Goal: Information Seeking & Learning: Compare options

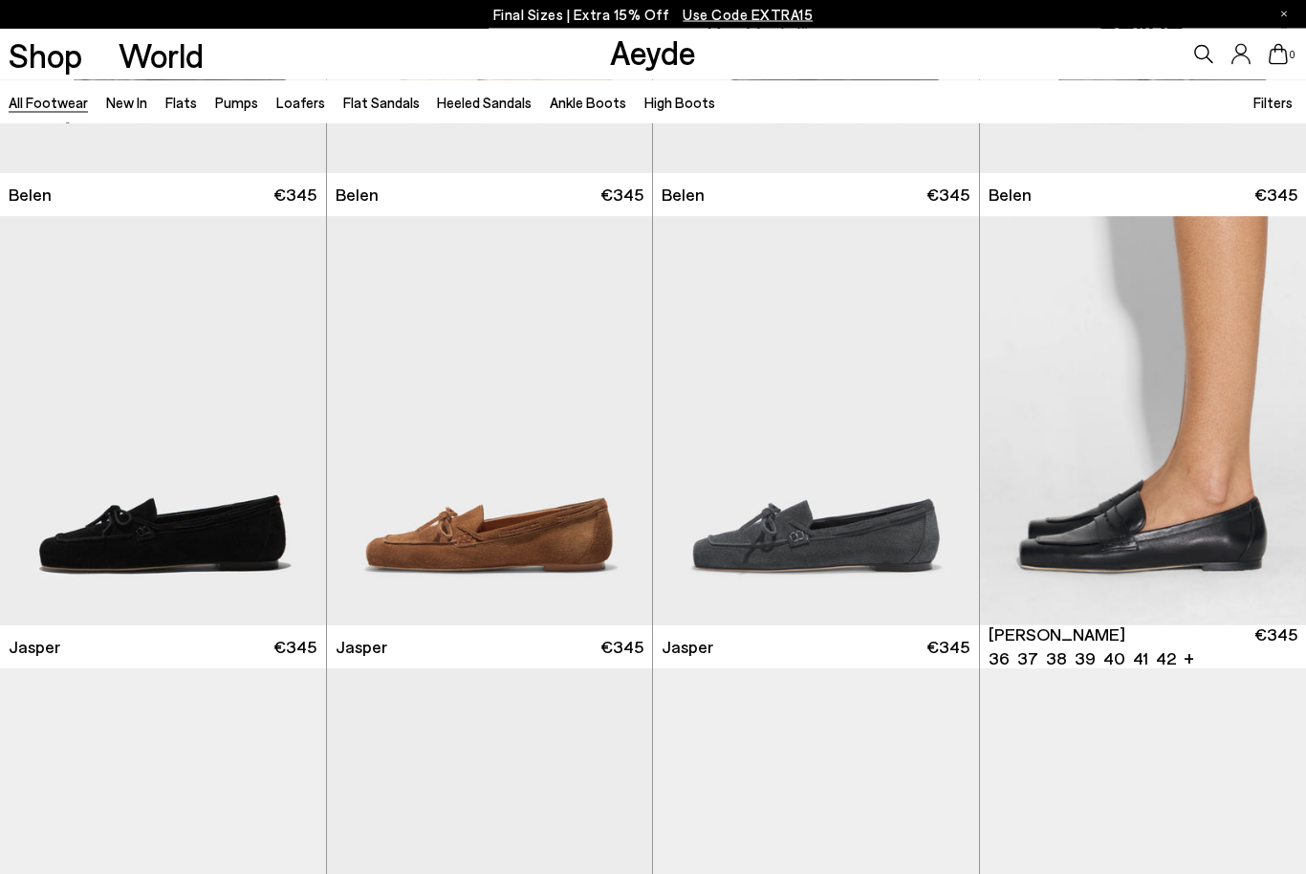
scroll to position [358, 0]
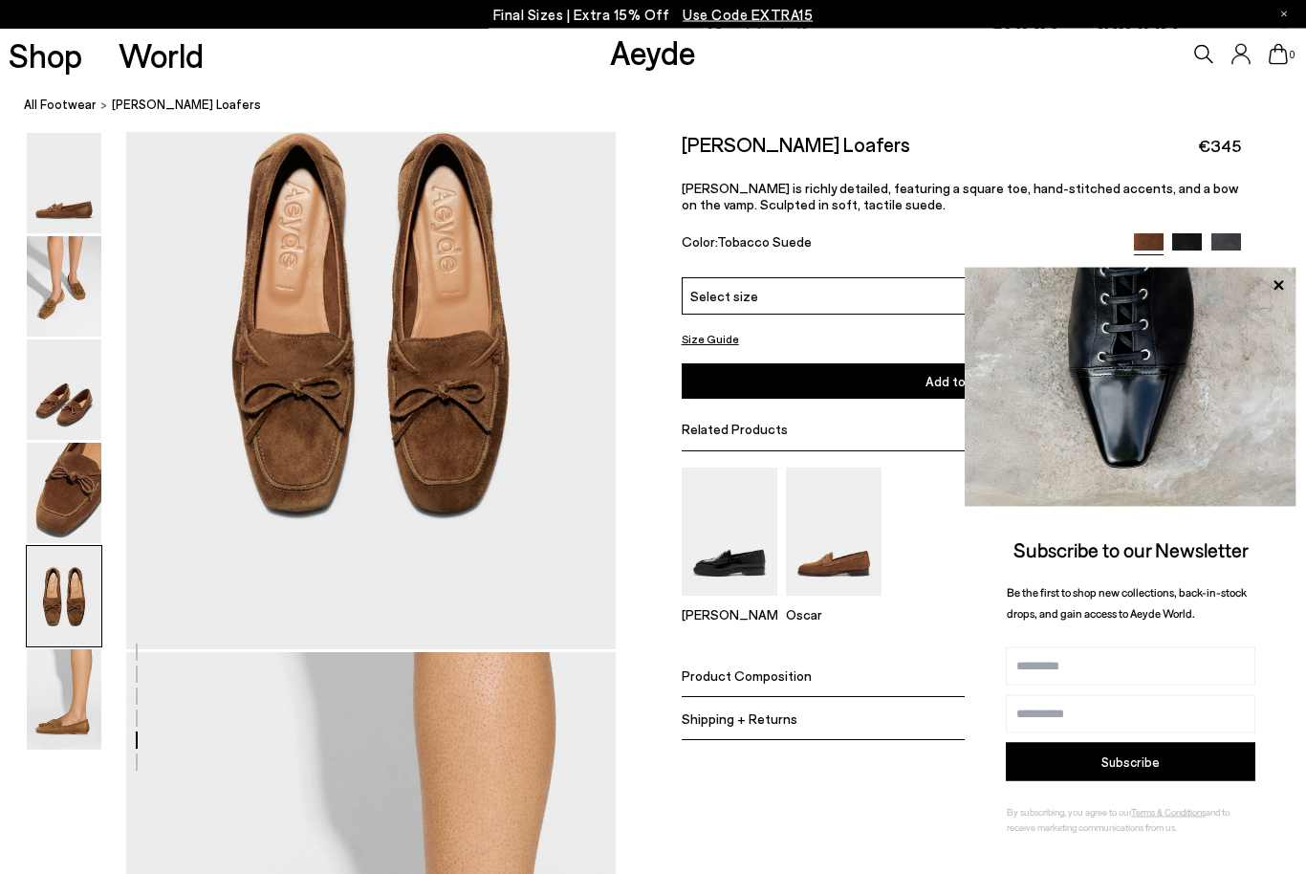
scroll to position [2762, 0]
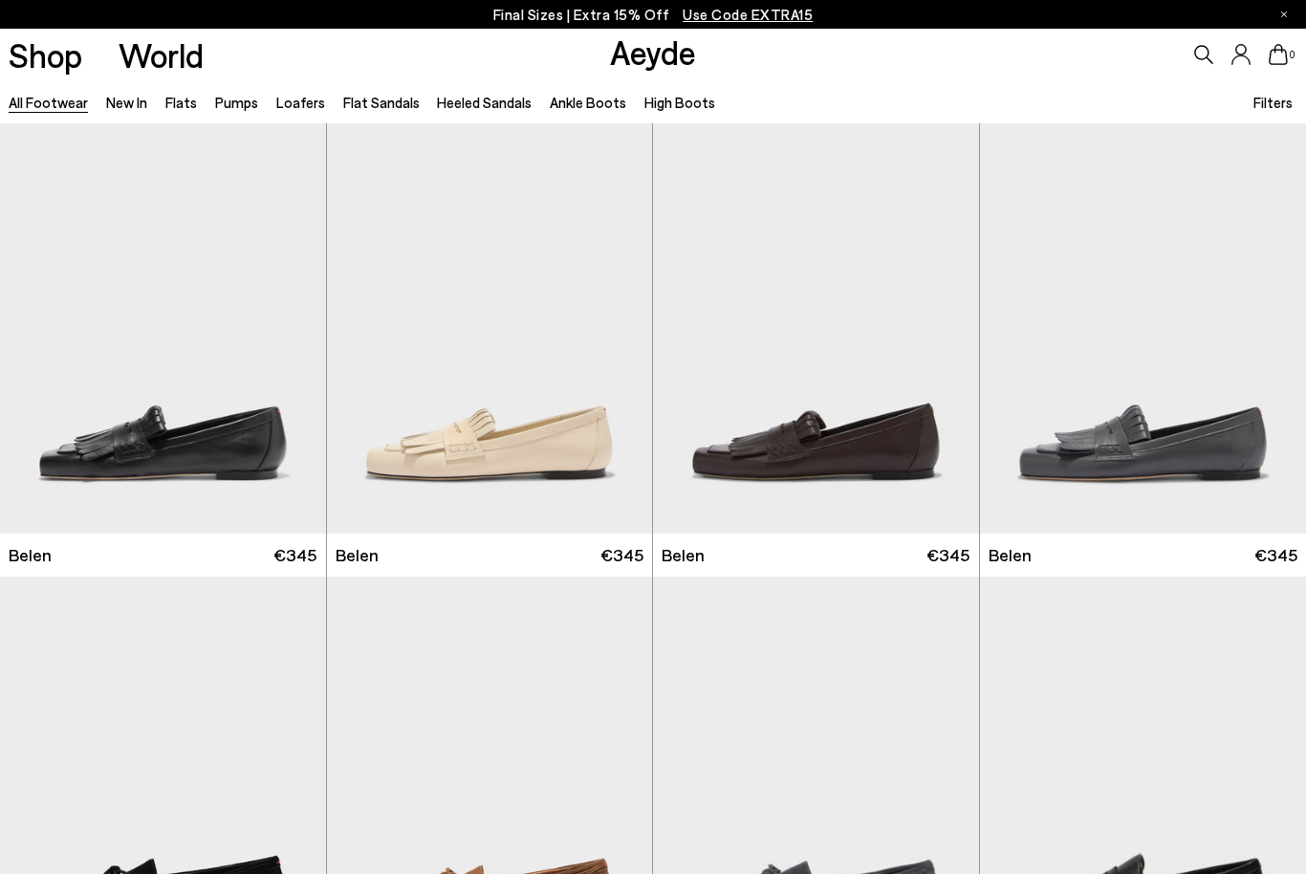
scroll to position [1686, 0]
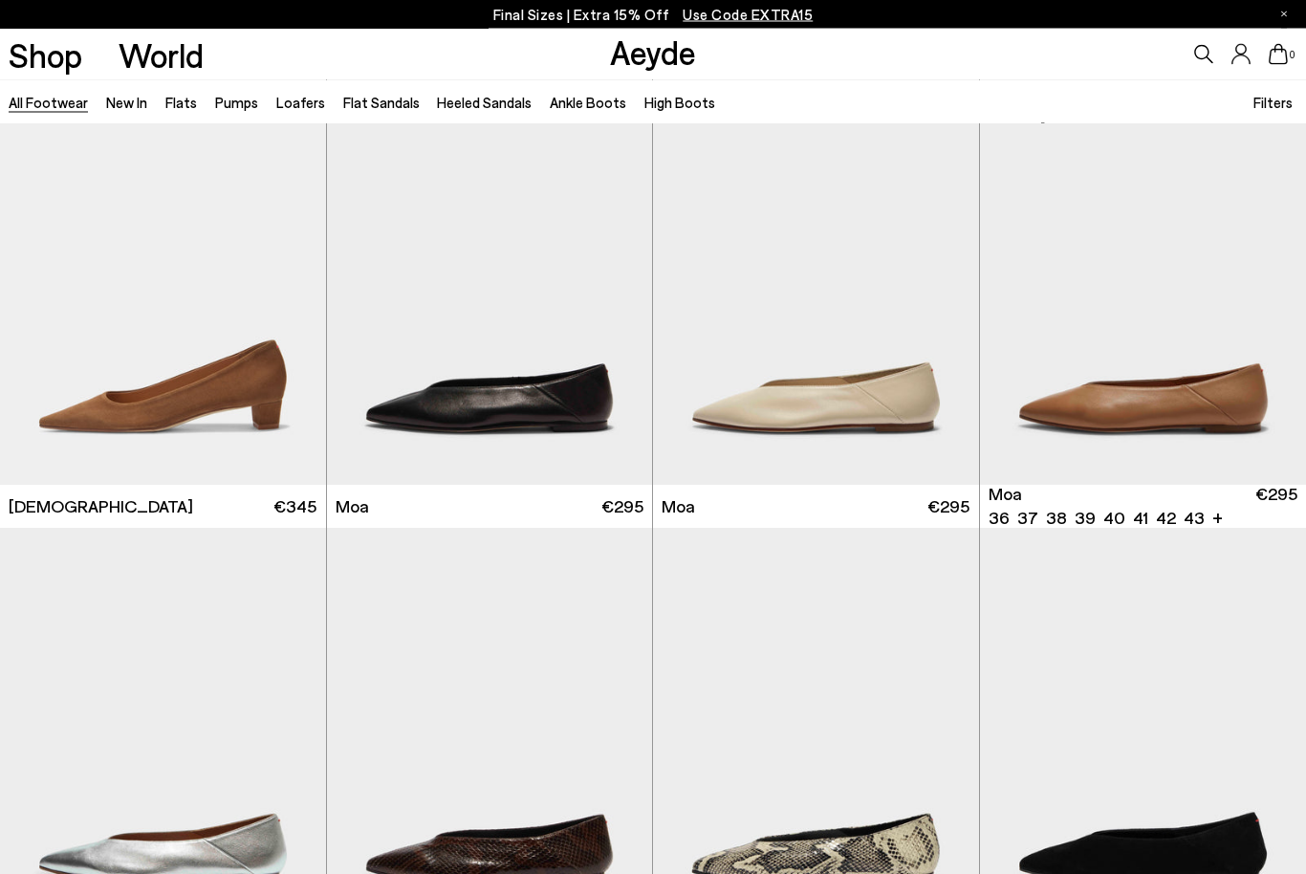
scroll to position [7290, 0]
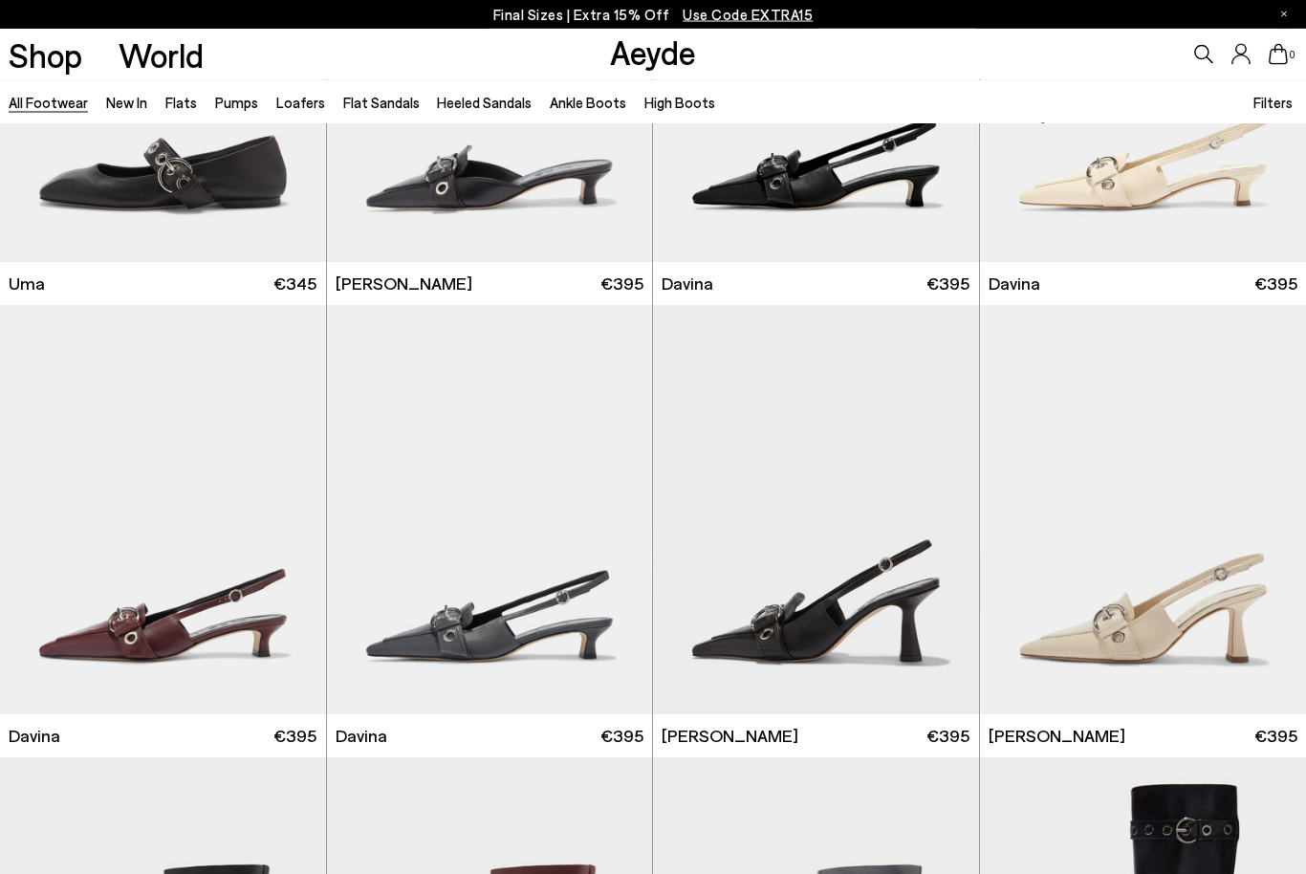
scroll to position [10228, 0]
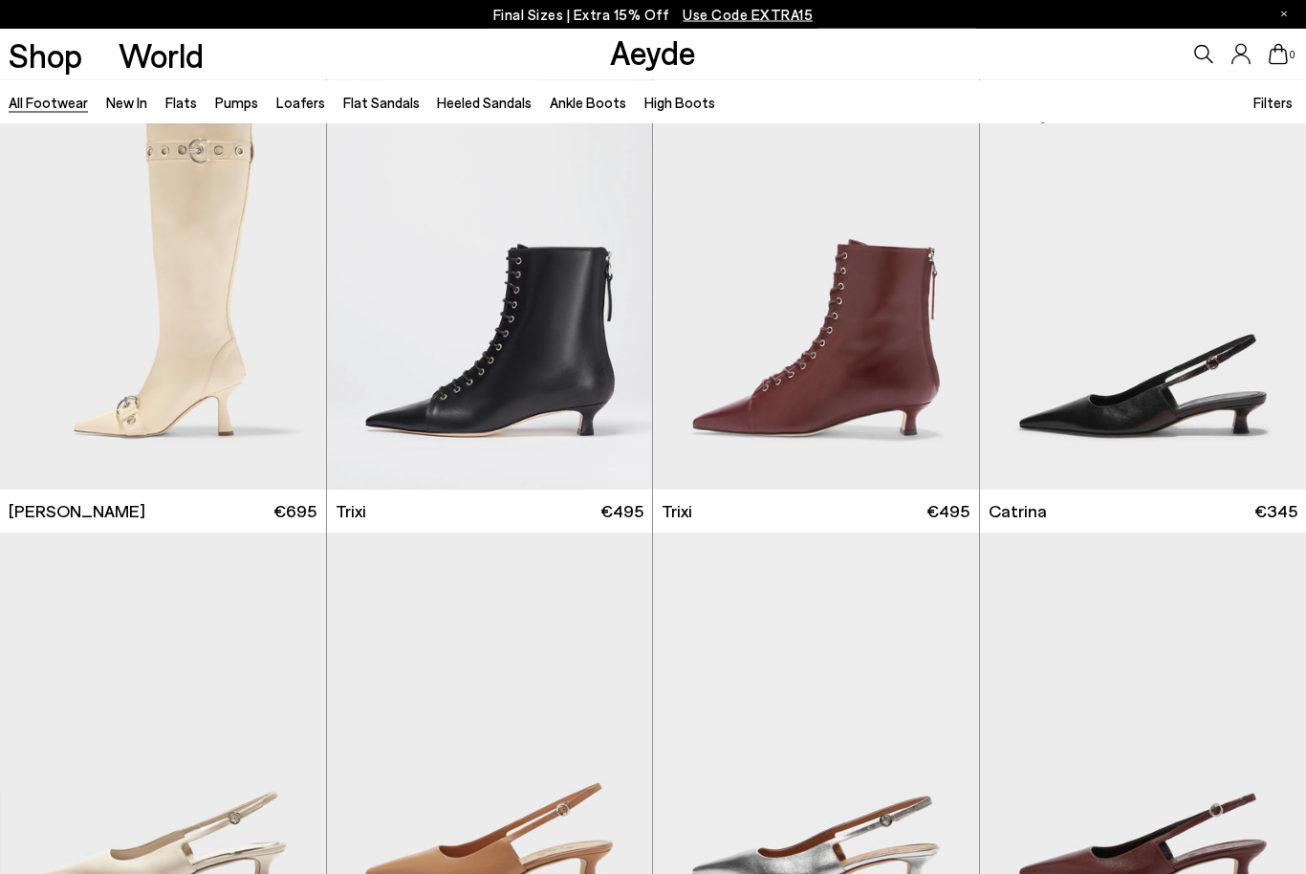
scroll to position [11418, 0]
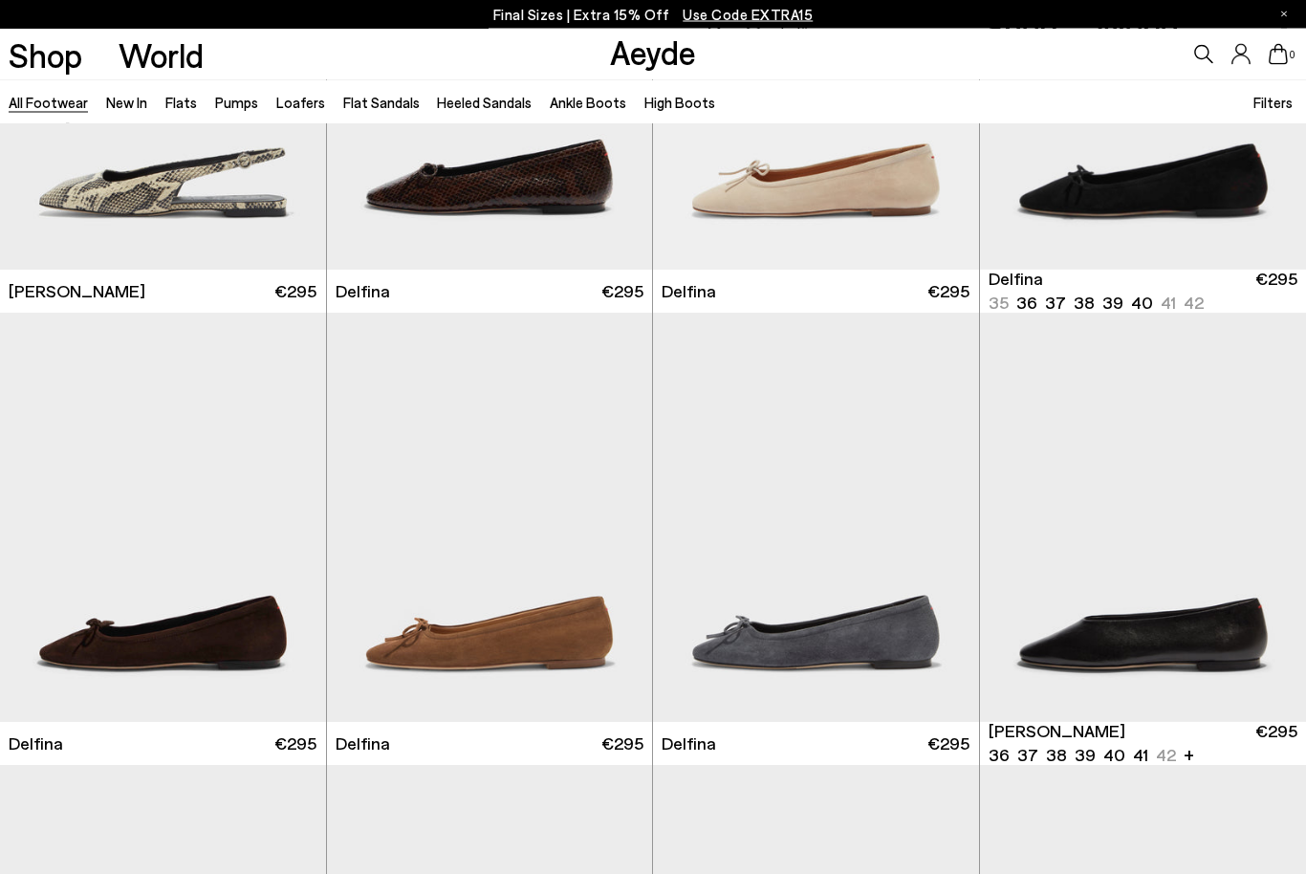
scroll to position [16093, 0]
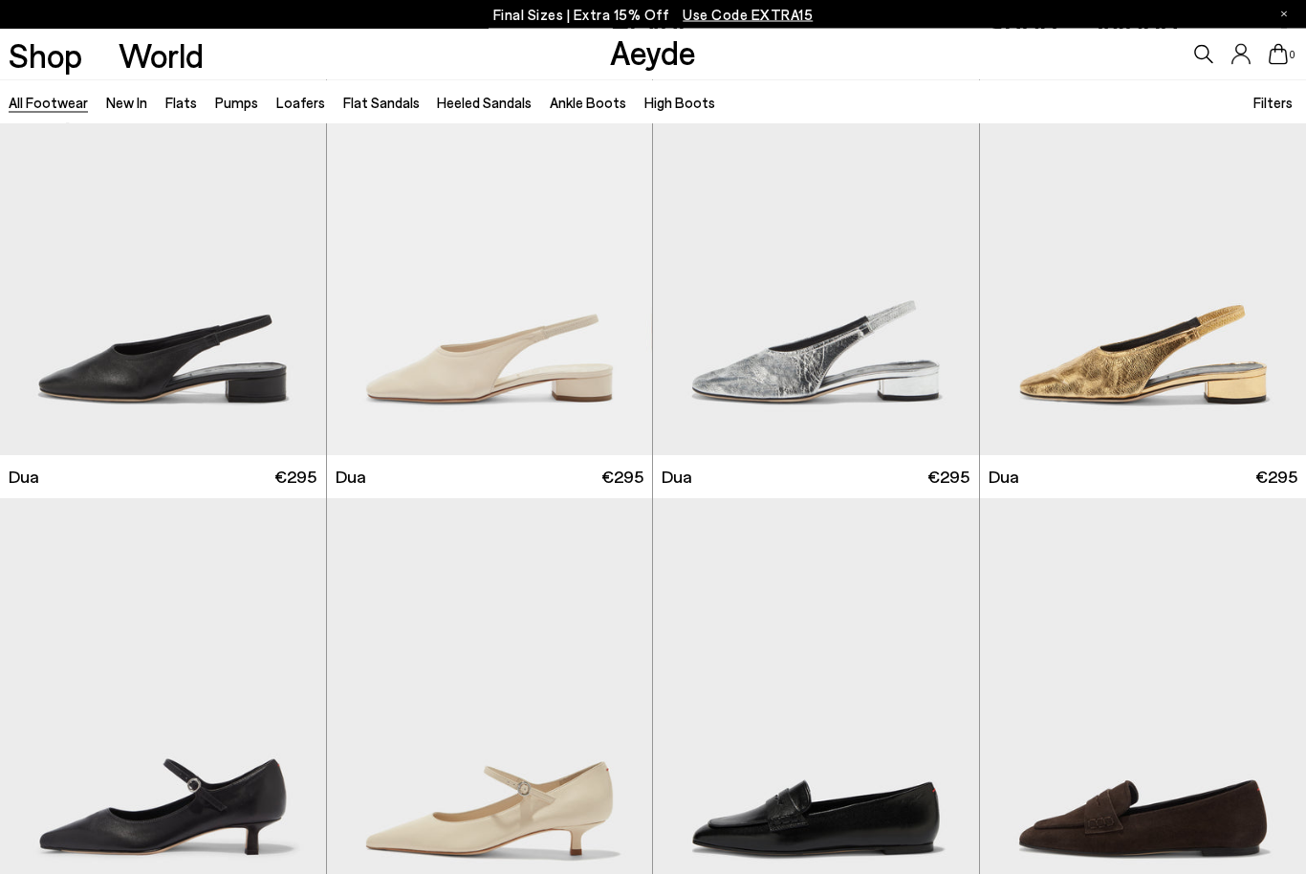
scroll to position [17732, 0]
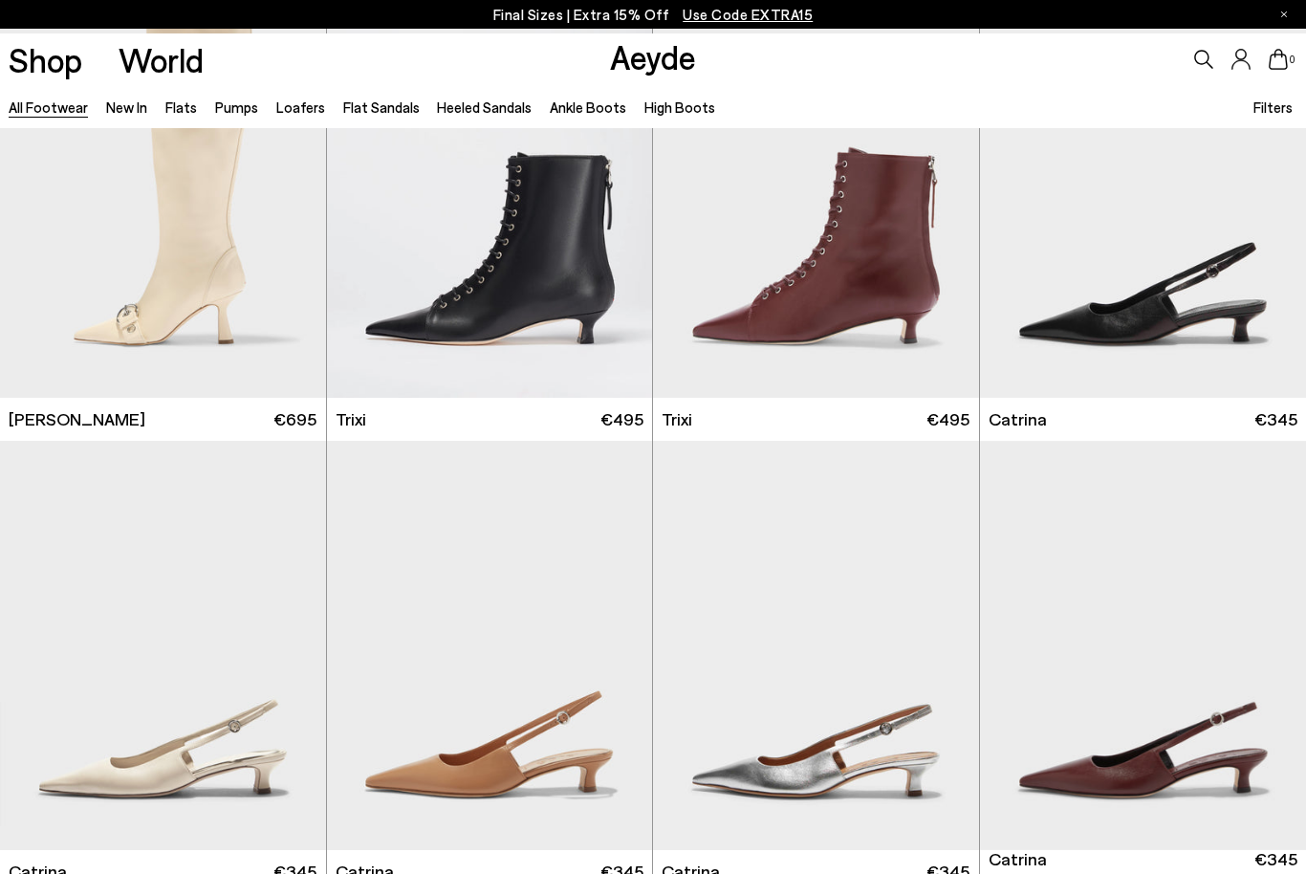
scroll to position [11518, 0]
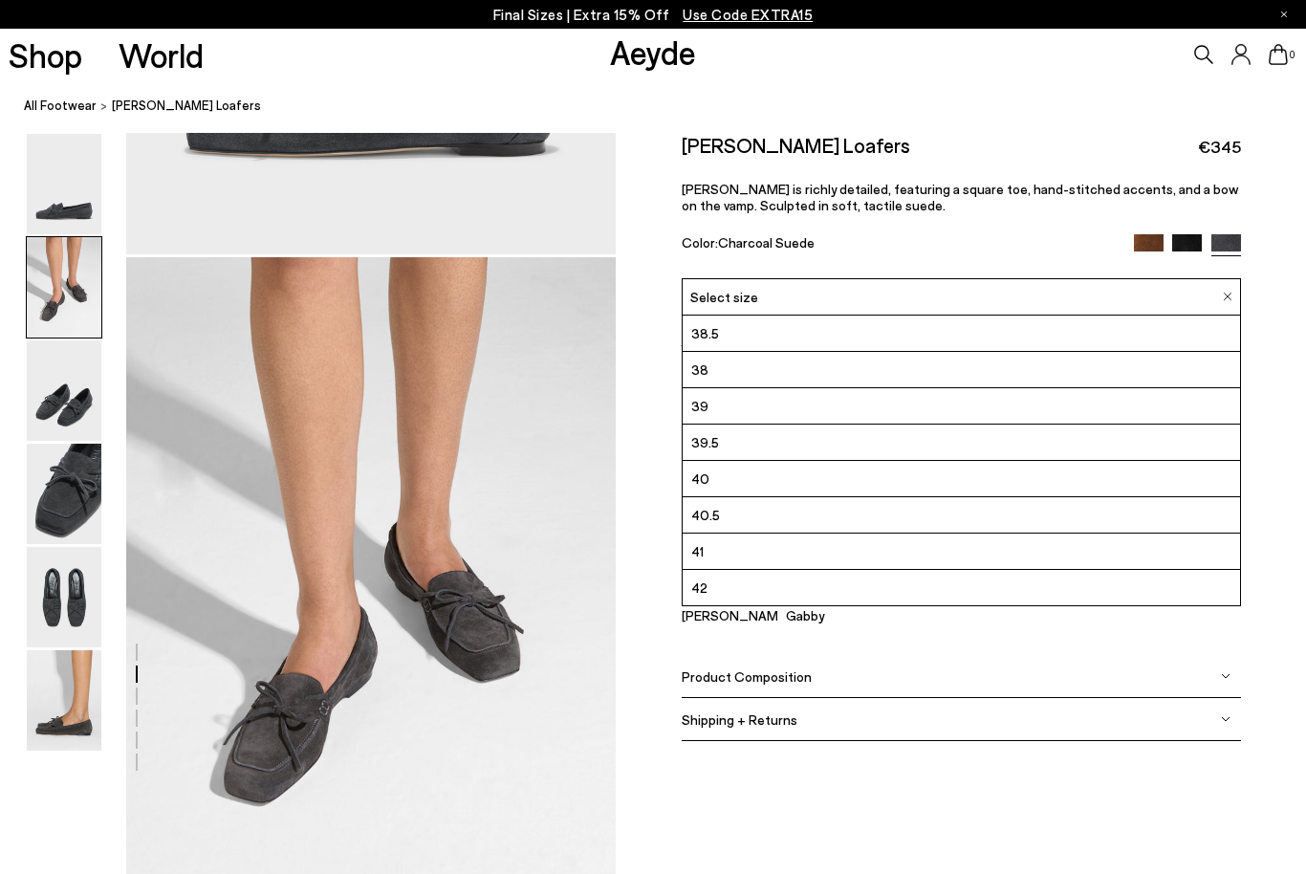
scroll to position [535, 0]
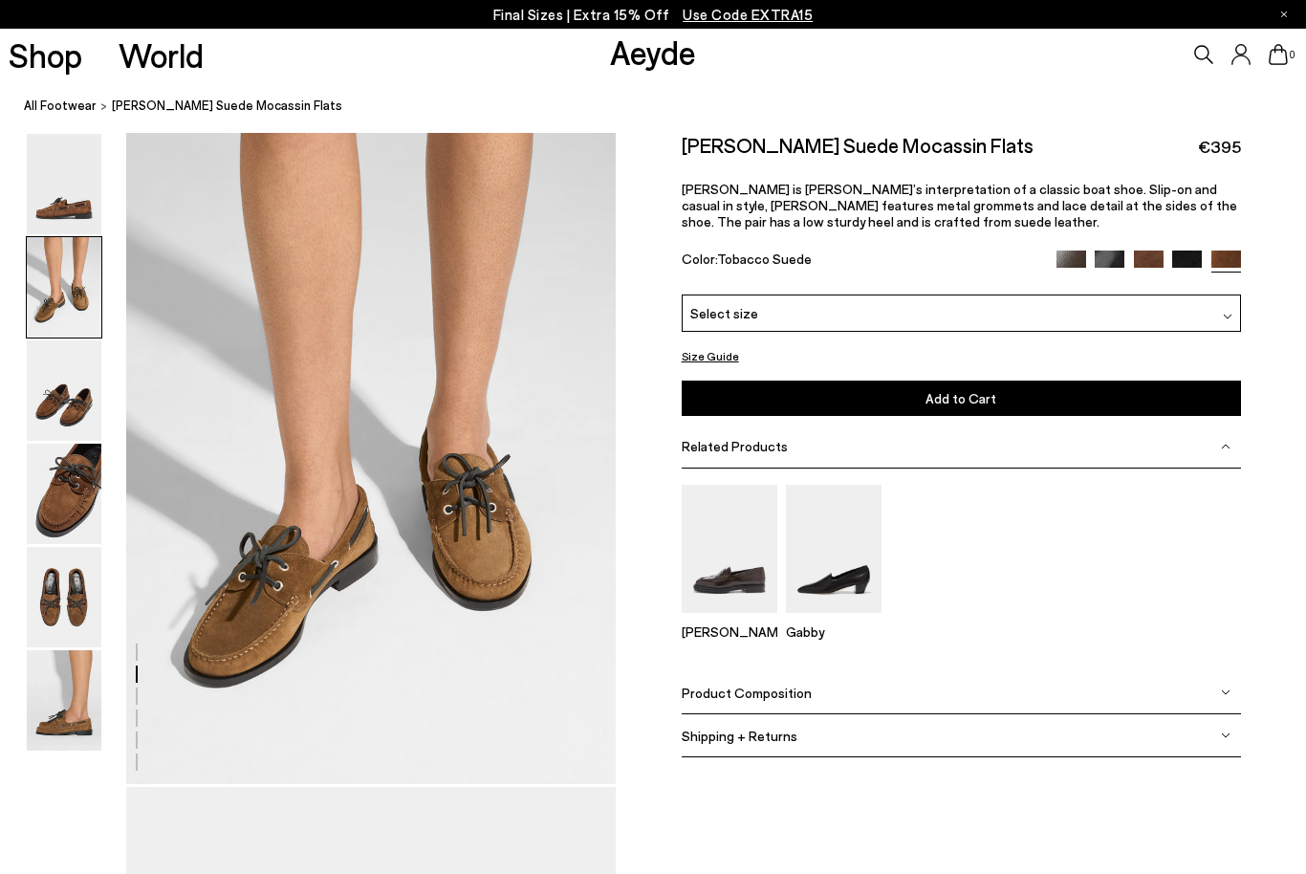
scroll to position [660, 0]
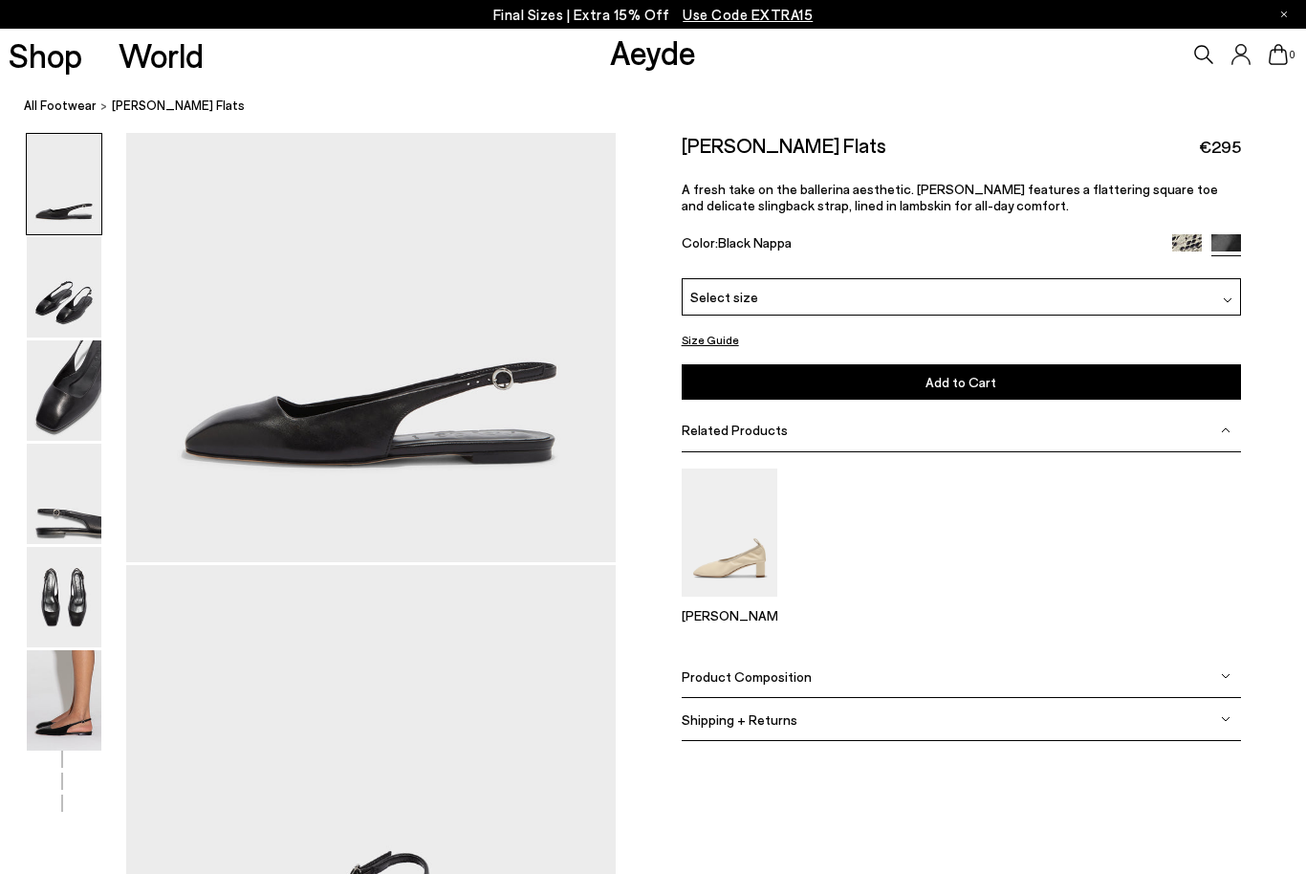
scroll to position [227, 0]
